Goal: Find specific page/section: Find specific page/section

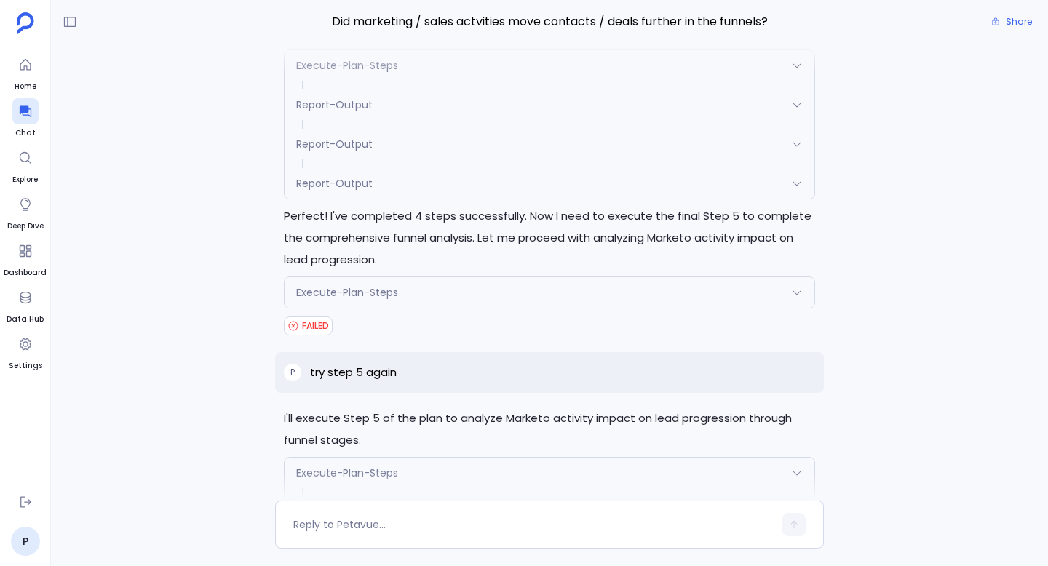
scroll to position [8293, 0]
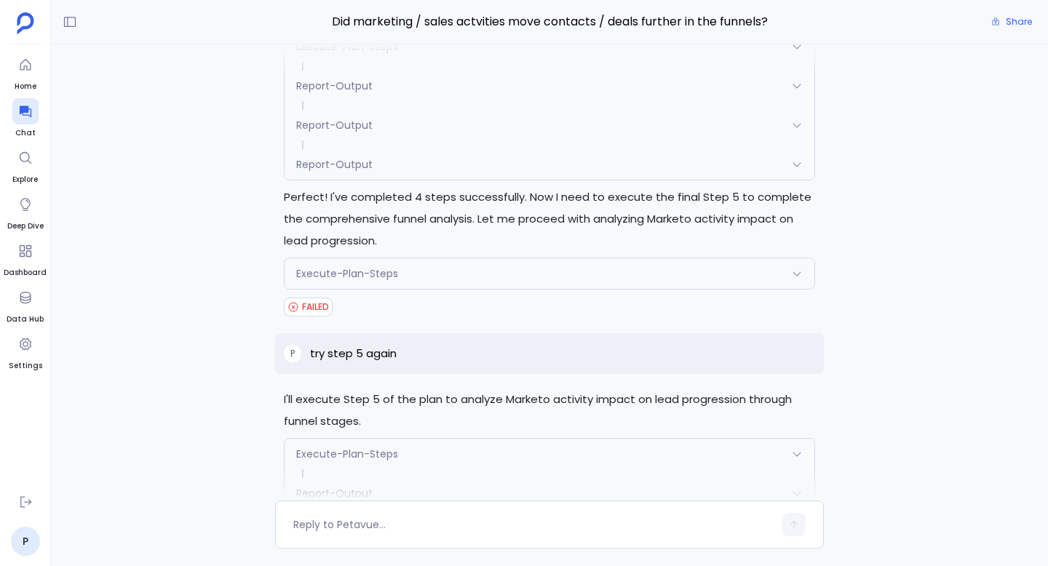
click at [485, 282] on div "Execute-Plan-Steps" at bounding box center [549, 273] width 530 height 31
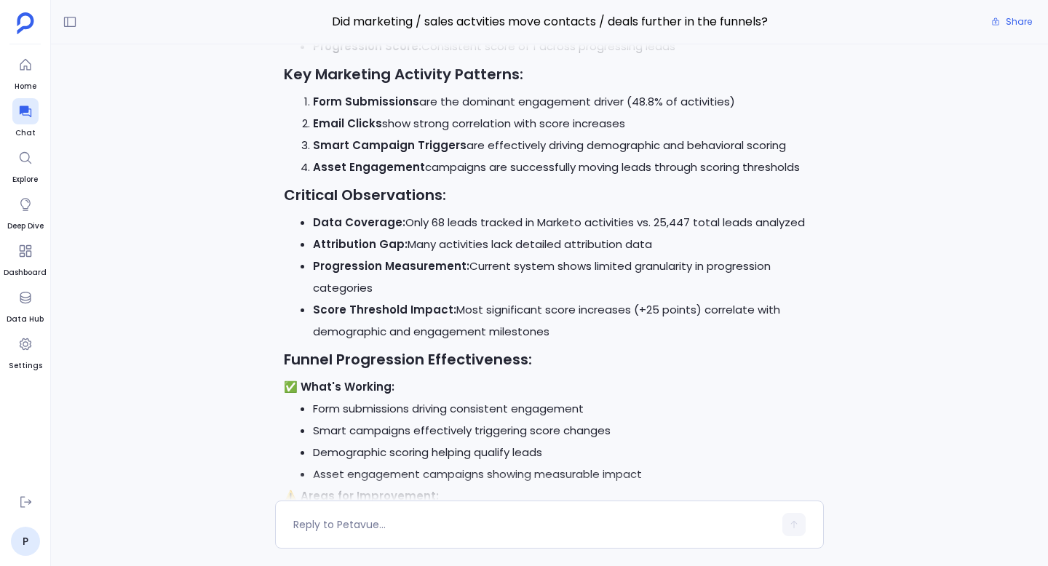
scroll to position [12657, 0]
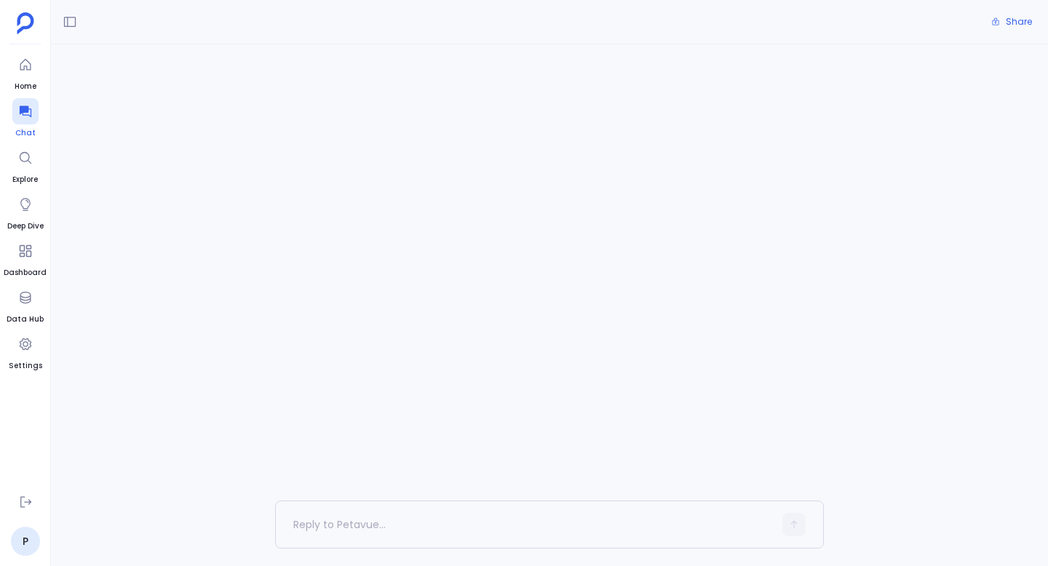
click at [18, 112] on icon at bounding box center [25, 111] width 15 height 15
